Goal: Task Accomplishment & Management: Use online tool/utility

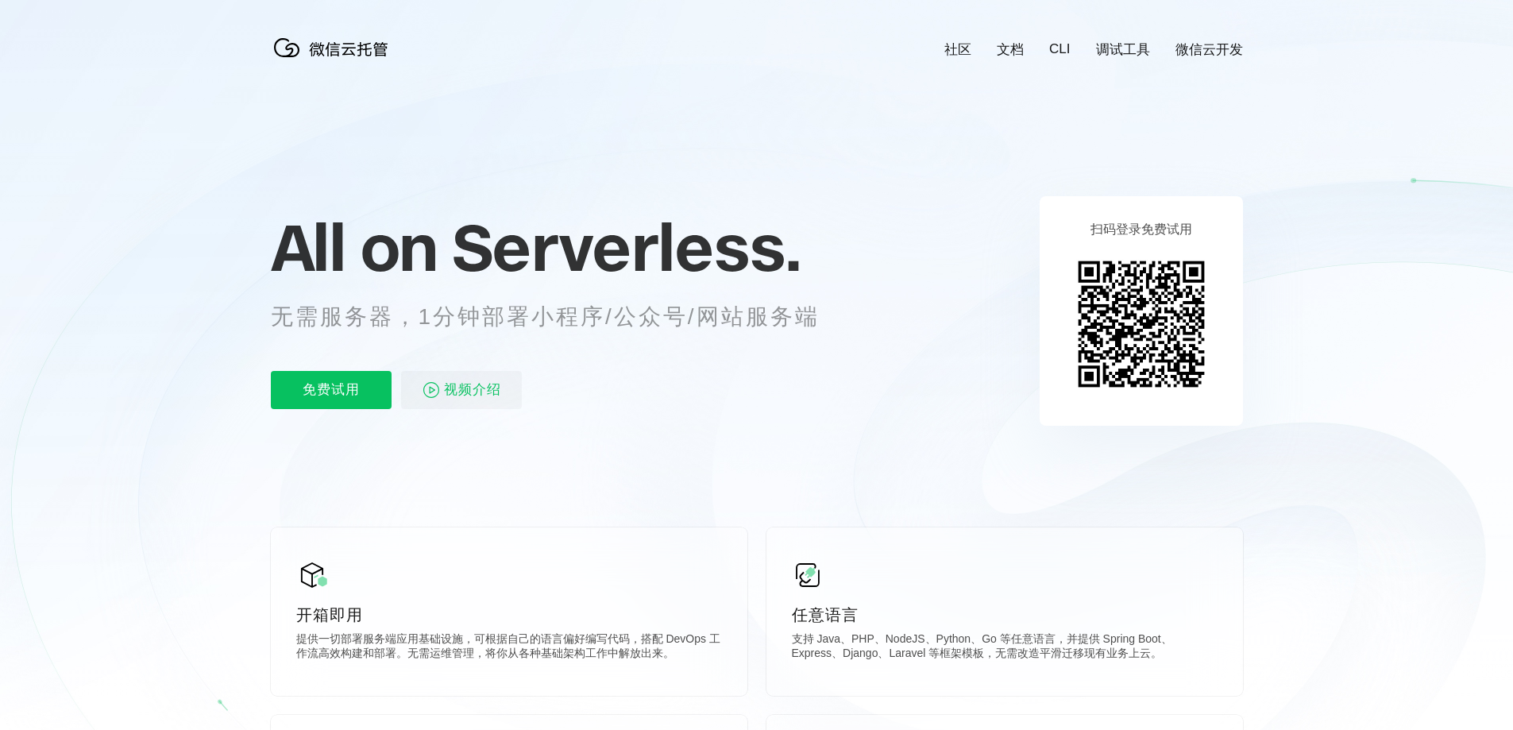
scroll to position [0, 2824]
click at [1191, 45] on link "微信云开发" at bounding box center [1209, 50] width 68 height 18
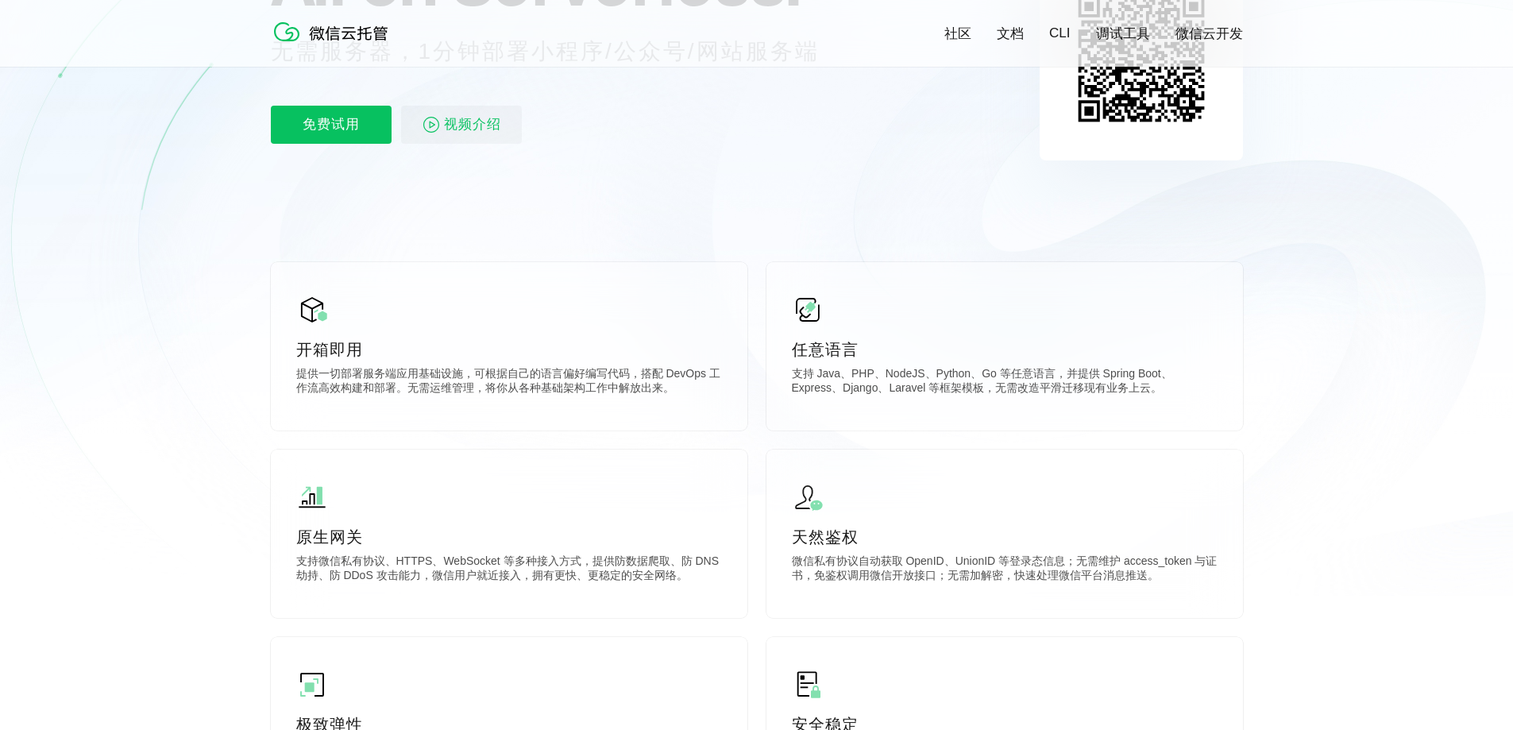
scroll to position [79, 0]
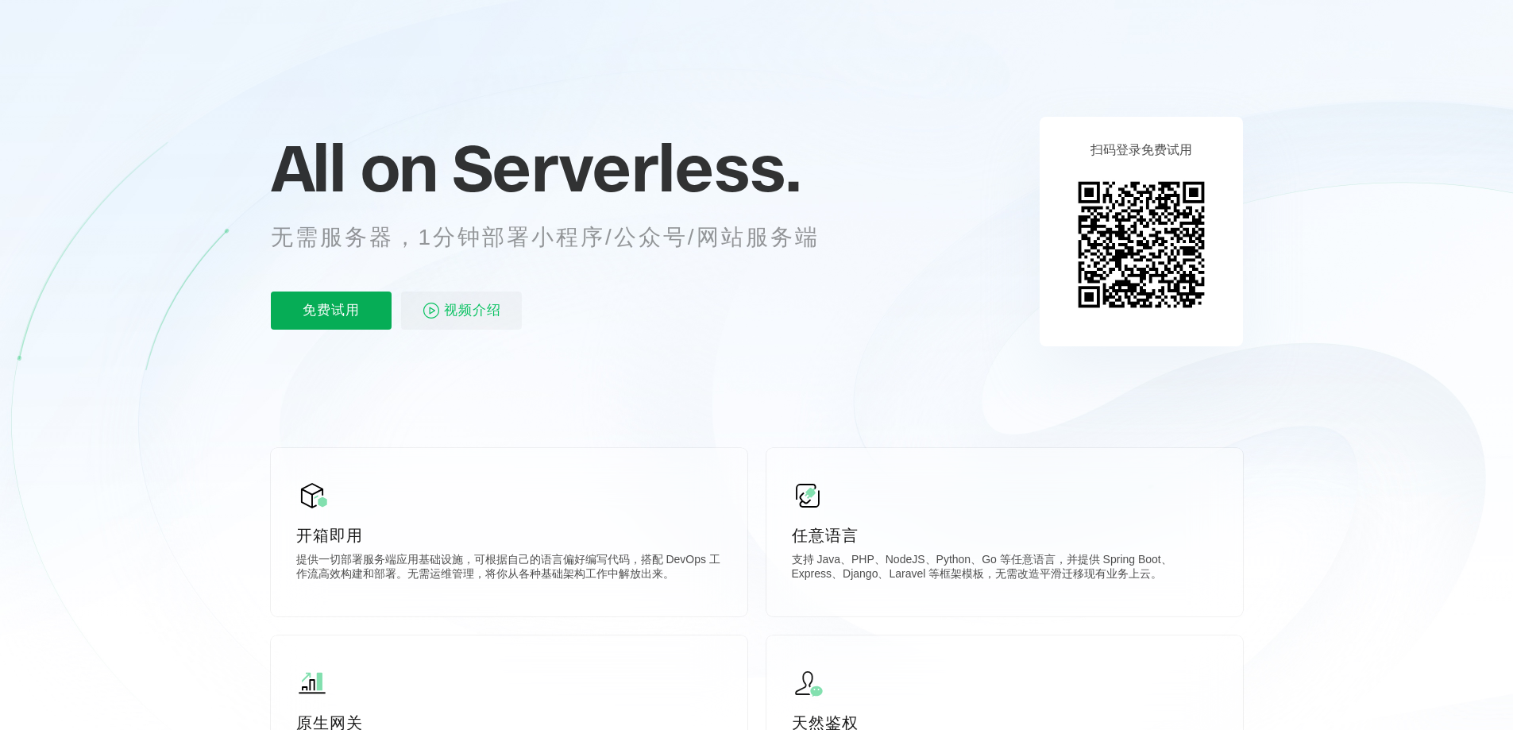
click at [361, 311] on p "免费试用" at bounding box center [331, 310] width 121 height 38
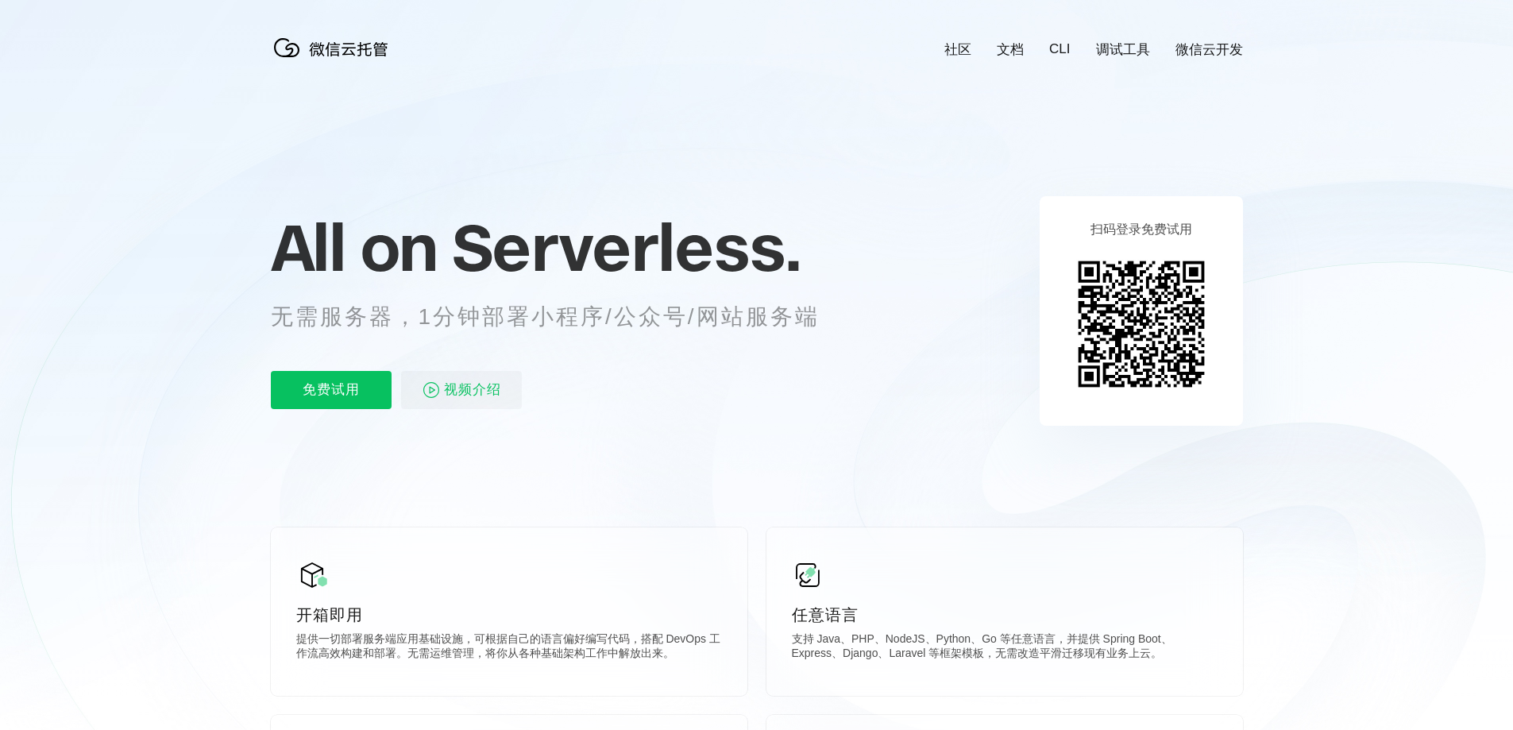
scroll to position [0, 2824]
click at [1203, 48] on link "微信云开发" at bounding box center [1209, 50] width 68 height 18
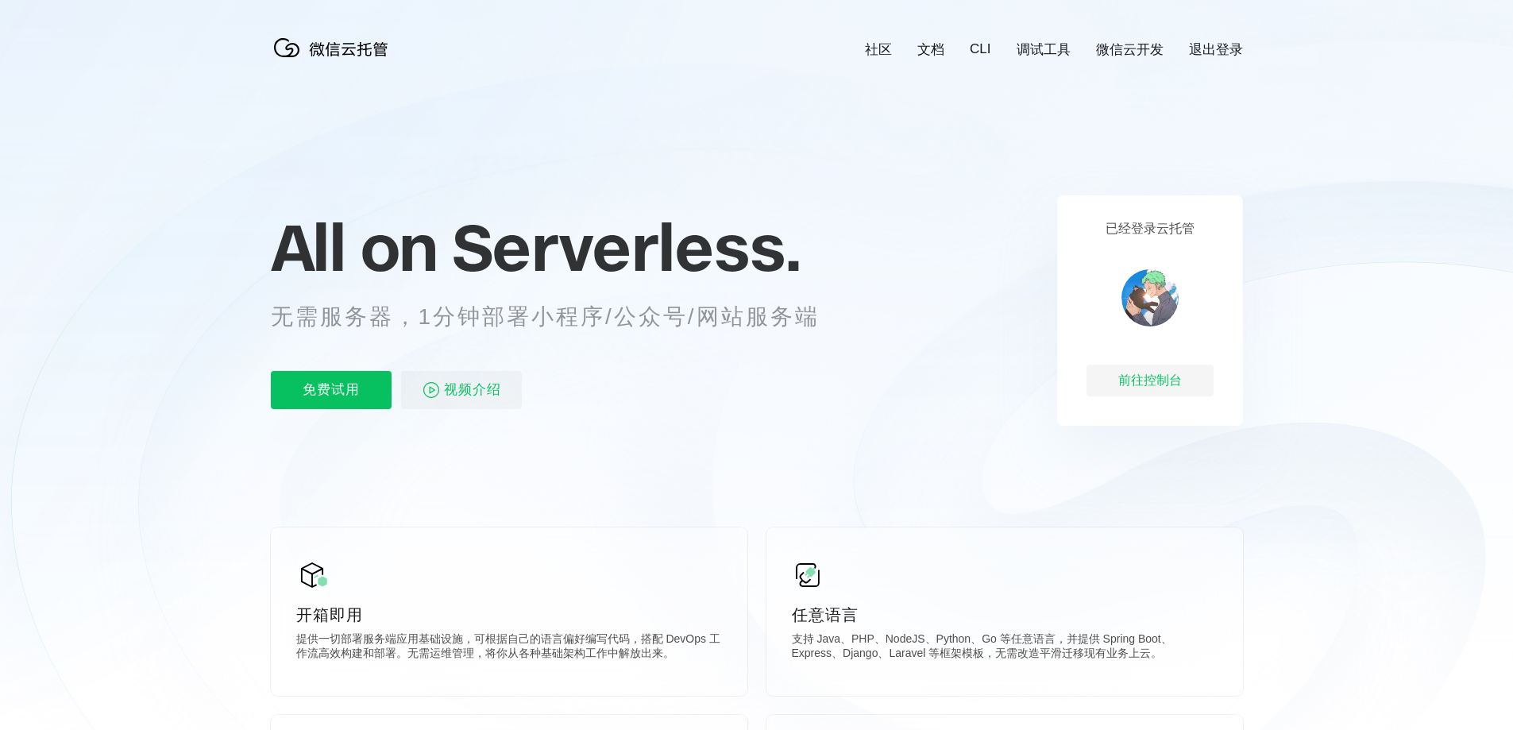
scroll to position [0, 2824]
click at [1169, 380] on div "前往控制台" at bounding box center [1149, 381] width 127 height 32
